Goal: Complete application form

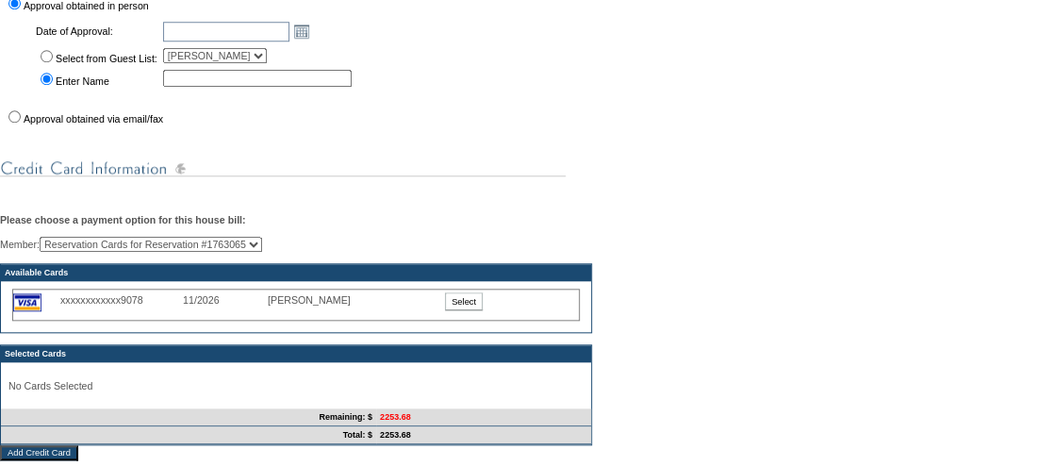
scroll to position [757, 0]
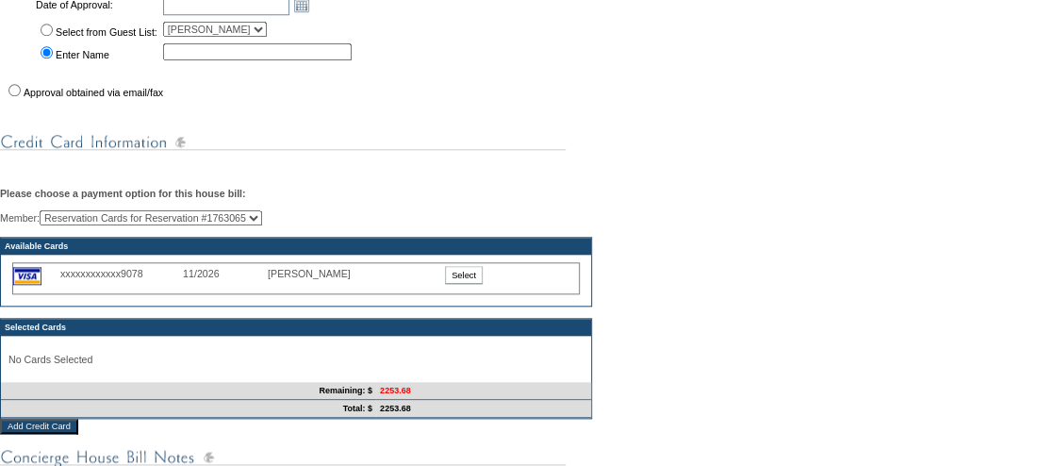
click at [46, 36] on input "Select from Guest List:" at bounding box center [47, 30] width 12 height 12
radio input "true"
click at [312, 15] on link "Open the calendar popup." at bounding box center [301, 4] width 21 height 21
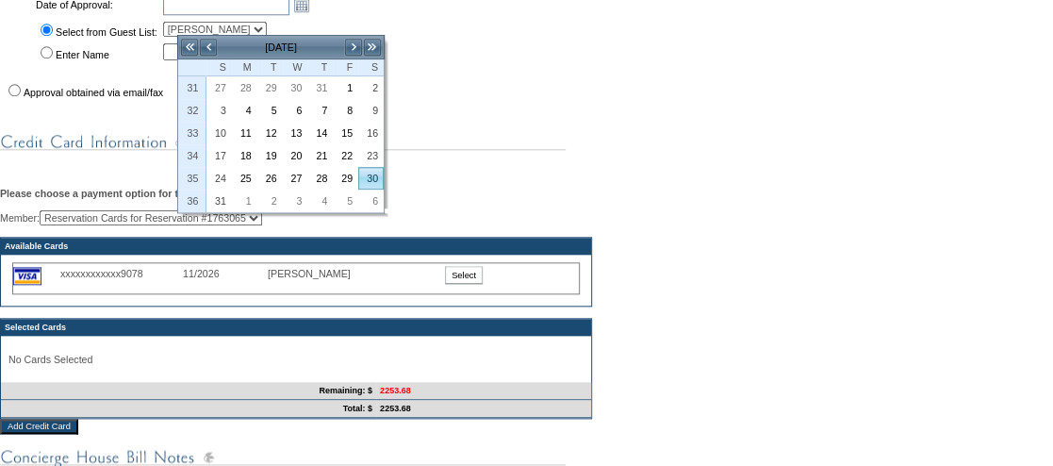
click at [377, 171] on link "30" at bounding box center [371, 178] width 24 height 21
type input "[DATE]"
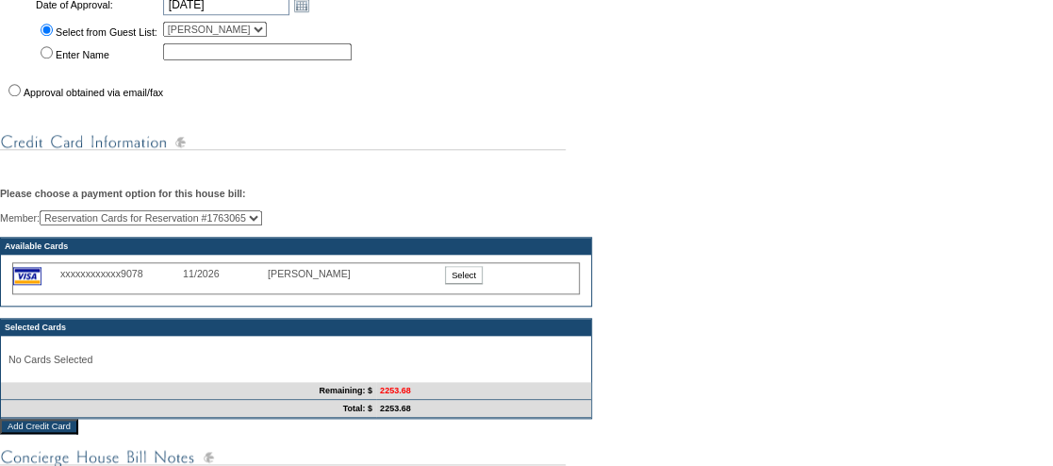
click at [475, 284] on input "Select" at bounding box center [464, 275] width 38 height 18
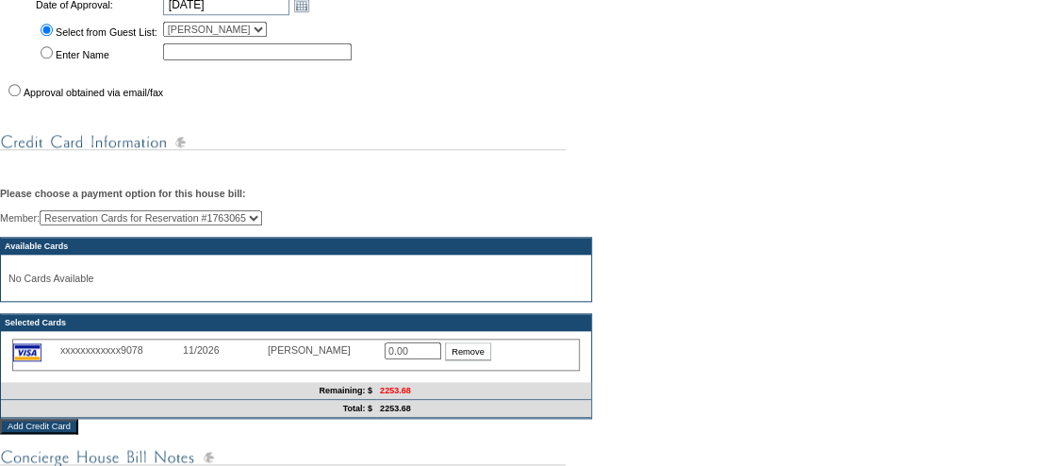
click at [421, 359] on input "0.00" at bounding box center [413, 350] width 57 height 17
type input "0"
type input "2253.68"
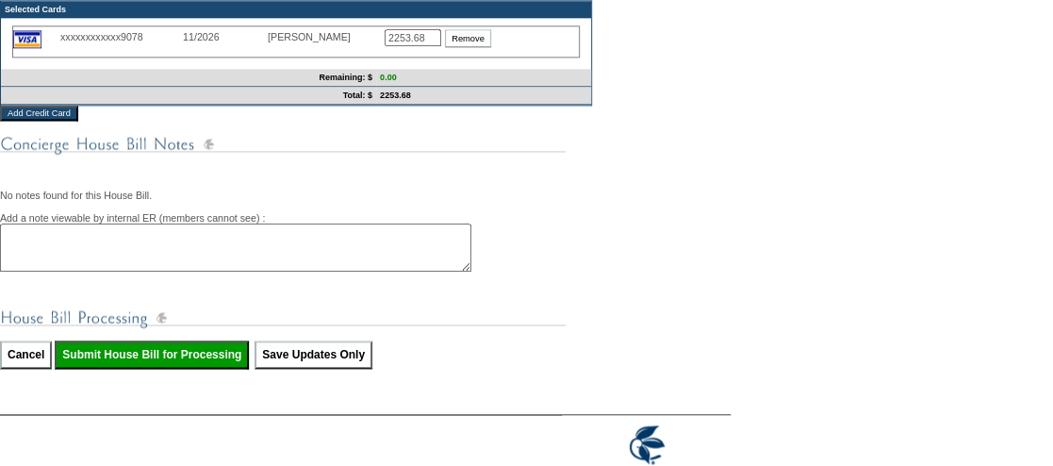
scroll to position [1182, 0]
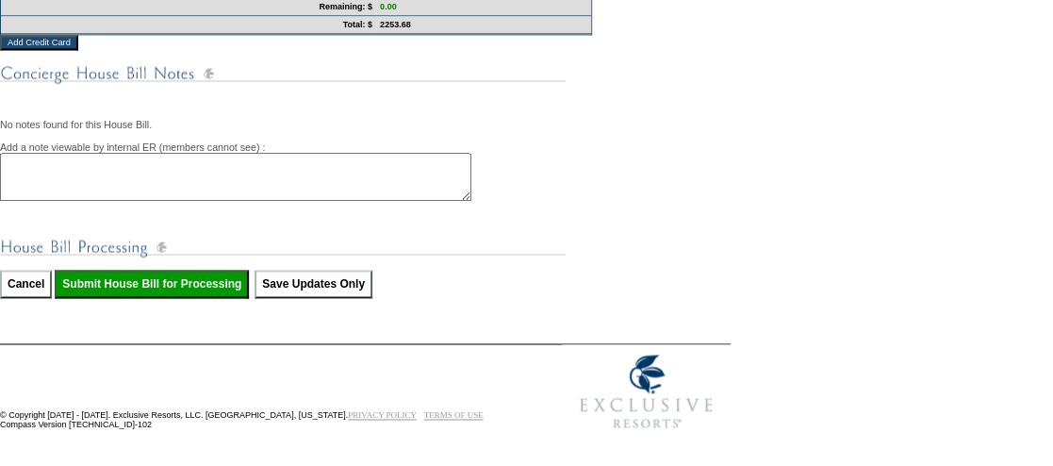
click at [175, 282] on input "Submit House Bill for Processing" at bounding box center [152, 284] width 194 height 28
type input "Processing..."
